Goal: Check status: Check status

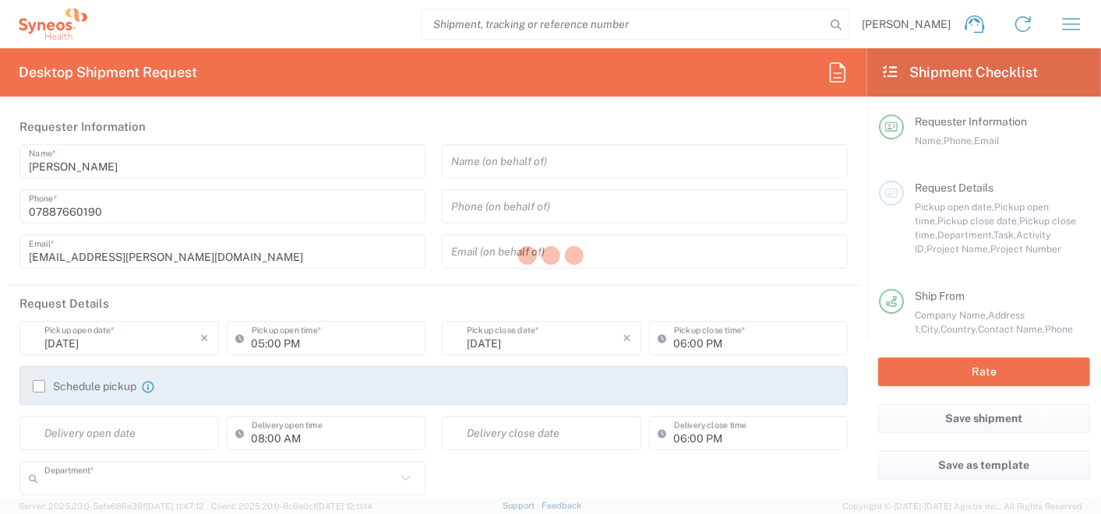
type input "8350"
type input "England"
type input "United Kingdom"
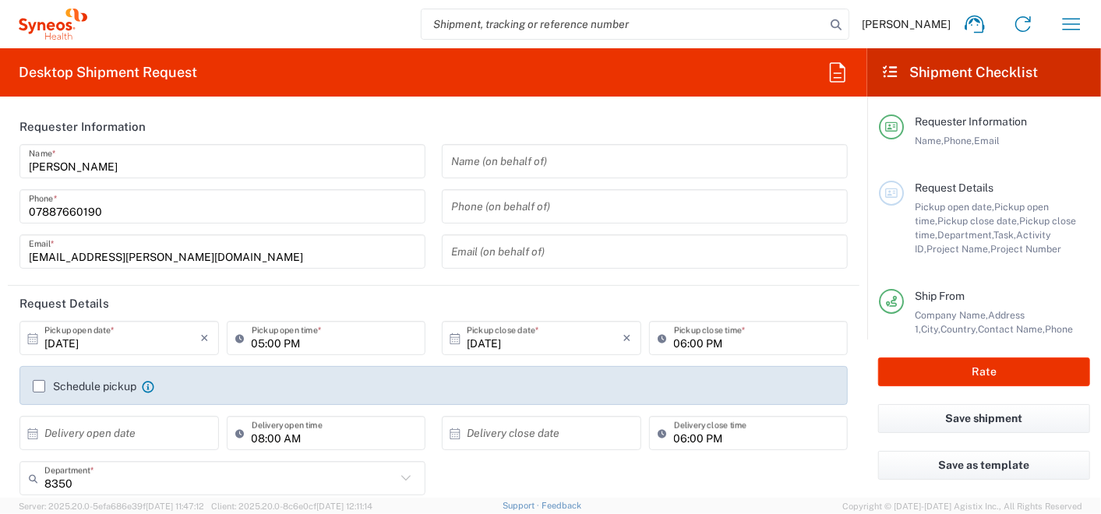
type input "Syneos Health UK Limited"
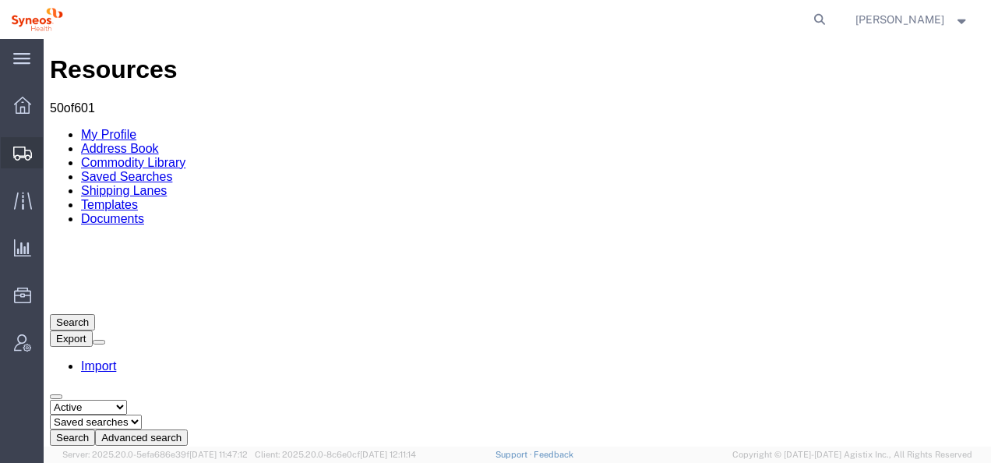
click at [22, 154] on icon at bounding box center [22, 153] width 19 height 14
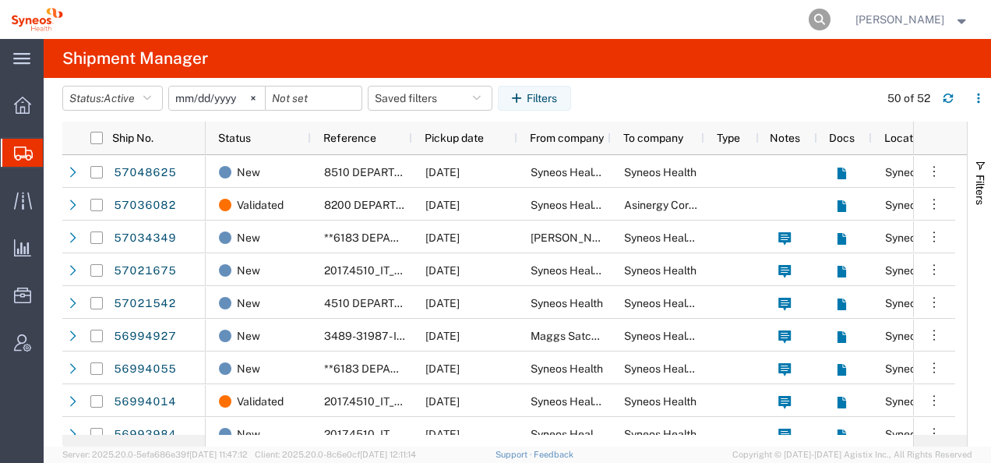
click at [830, 15] on icon at bounding box center [820, 20] width 22 height 22
click at [437, 21] on input "search" at bounding box center [572, 19] width 474 height 37
paste input "393145346302"
type input "393145346302"
